Goal: Unclear: Browse casually

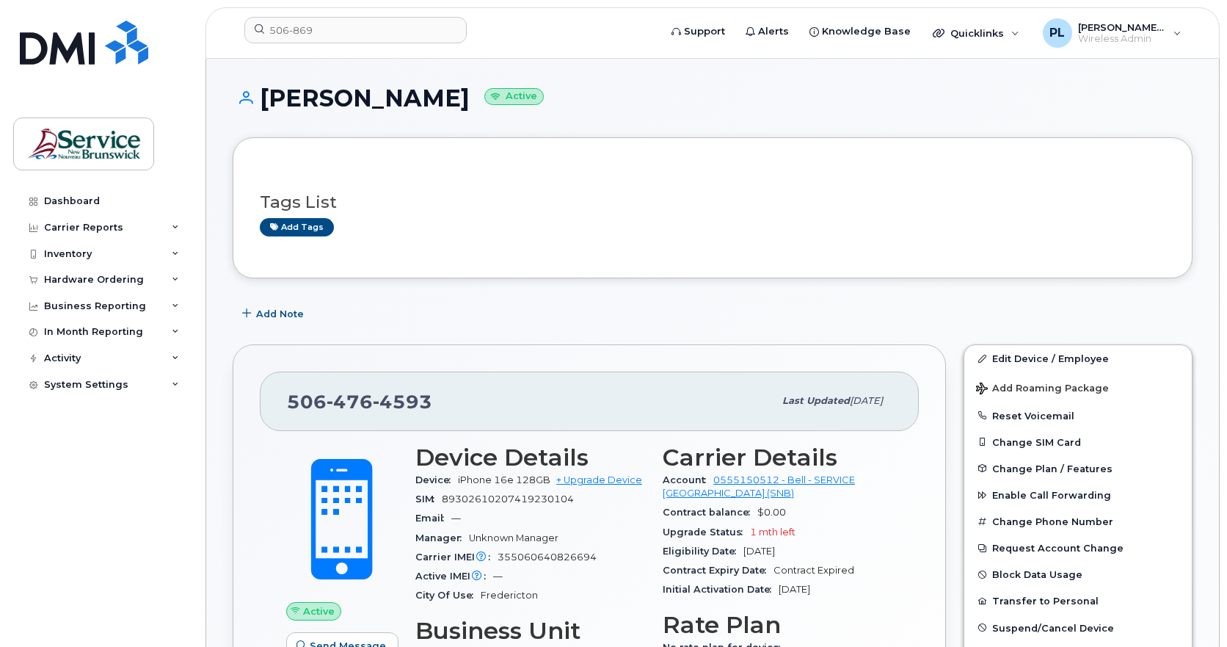
click at [226, 555] on div "[PHONE_NUMBER] Last updated [DATE] Active Send Message 3.81 GB  used 0.00 Bytes…" at bounding box center [589, 580] width 731 height 491
click at [1000, 105] on h1 "[PERSON_NAME] Active" at bounding box center [713, 98] width 960 height 26
click at [1177, 43] on div "[PERSON_NAME], [PERSON_NAME] (SNB) Wireless Admin" at bounding box center [1112, 32] width 159 height 29
click at [929, 110] on h1 "[PERSON_NAME] Active" at bounding box center [713, 98] width 960 height 26
click at [1094, 42] on span "Wireless Admin" at bounding box center [1122, 39] width 88 height 12
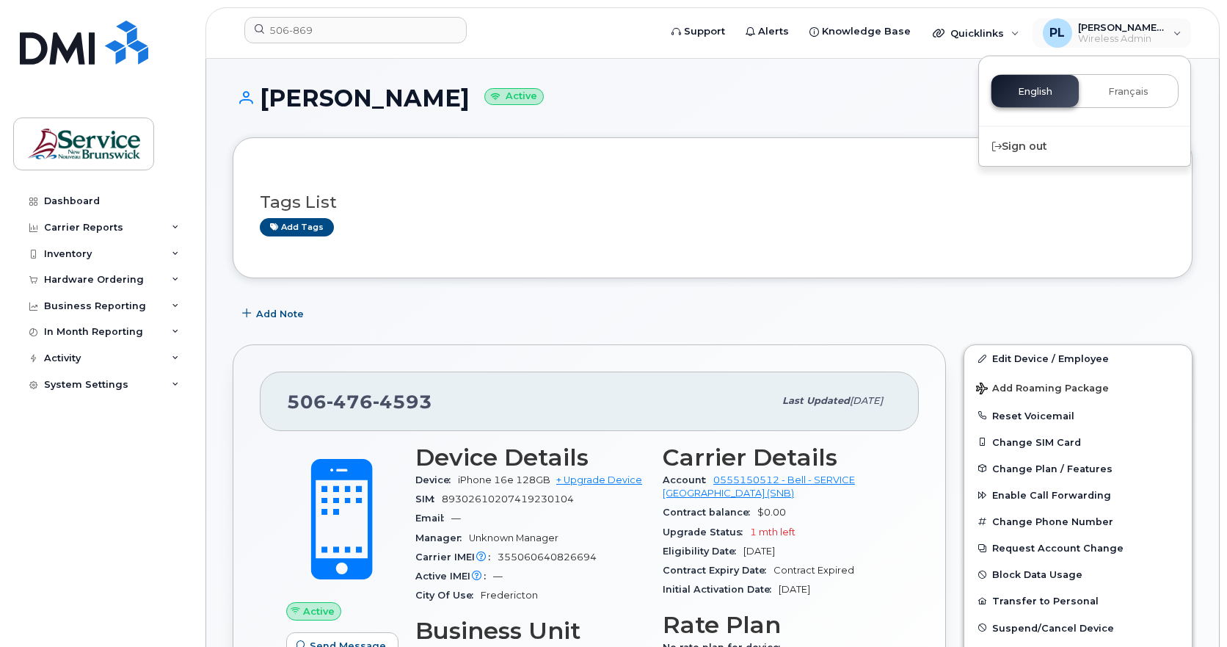
click at [818, 97] on h1 "[PERSON_NAME] Active" at bounding box center [713, 98] width 960 height 26
click at [53, 457] on div "Dashboard Carrier Reports Monthly Billing Data Daily Data Pooling Data Behavior…" at bounding box center [103, 406] width 181 height 437
click at [52, 484] on div "Dashboard Carrier Reports Monthly Billing Data Daily Data Pooling Data Behavior…" at bounding box center [103, 406] width 181 height 437
drag, startPoint x: 197, startPoint y: 510, endPoint x: 251, endPoint y: 231, distance: 284.0
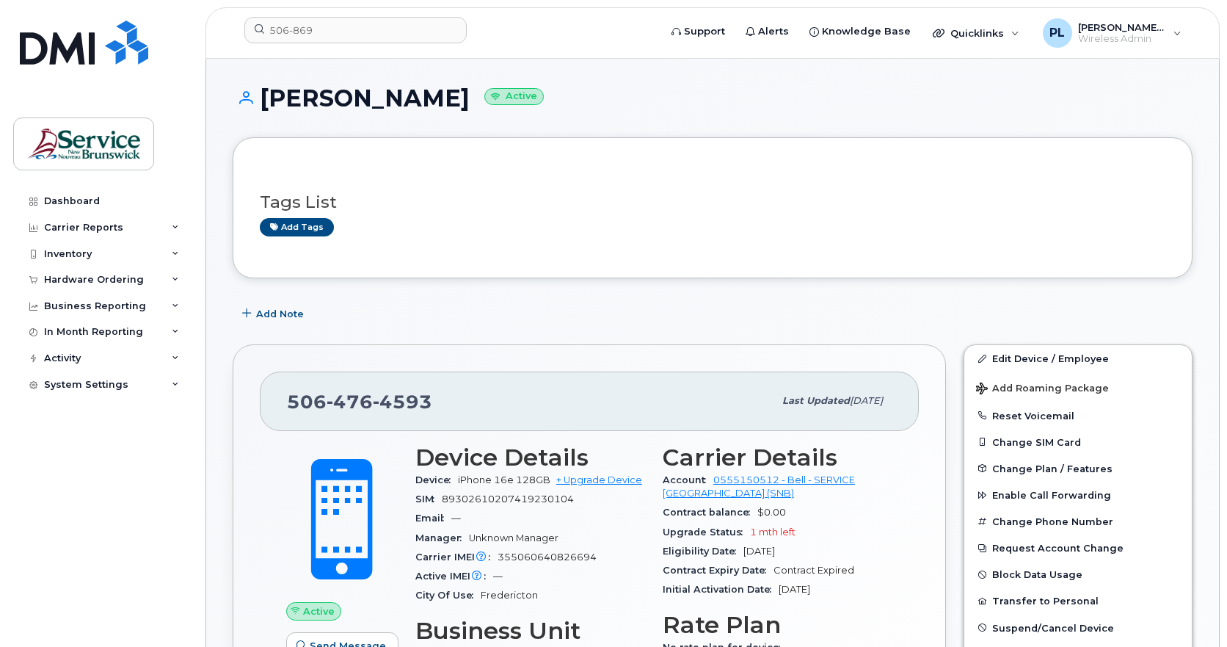
click at [197, 510] on div "Dashboard Carrier Reports Monthly Billing Data Daily Data Pooling Data Behavior…" at bounding box center [99, 323] width 199 height 647
